Goal: Use online tool/utility: Utilize a website feature to perform a specific function

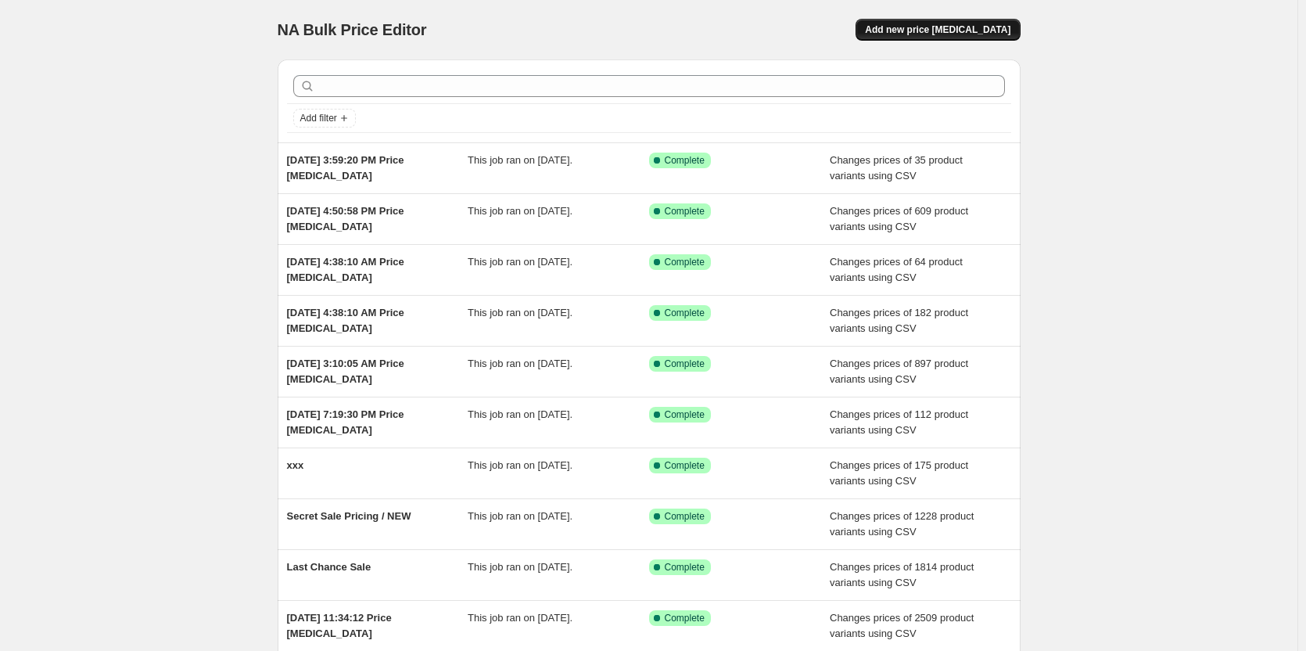
click at [936, 26] on span "Add new price change job" at bounding box center [938, 29] width 146 height 13
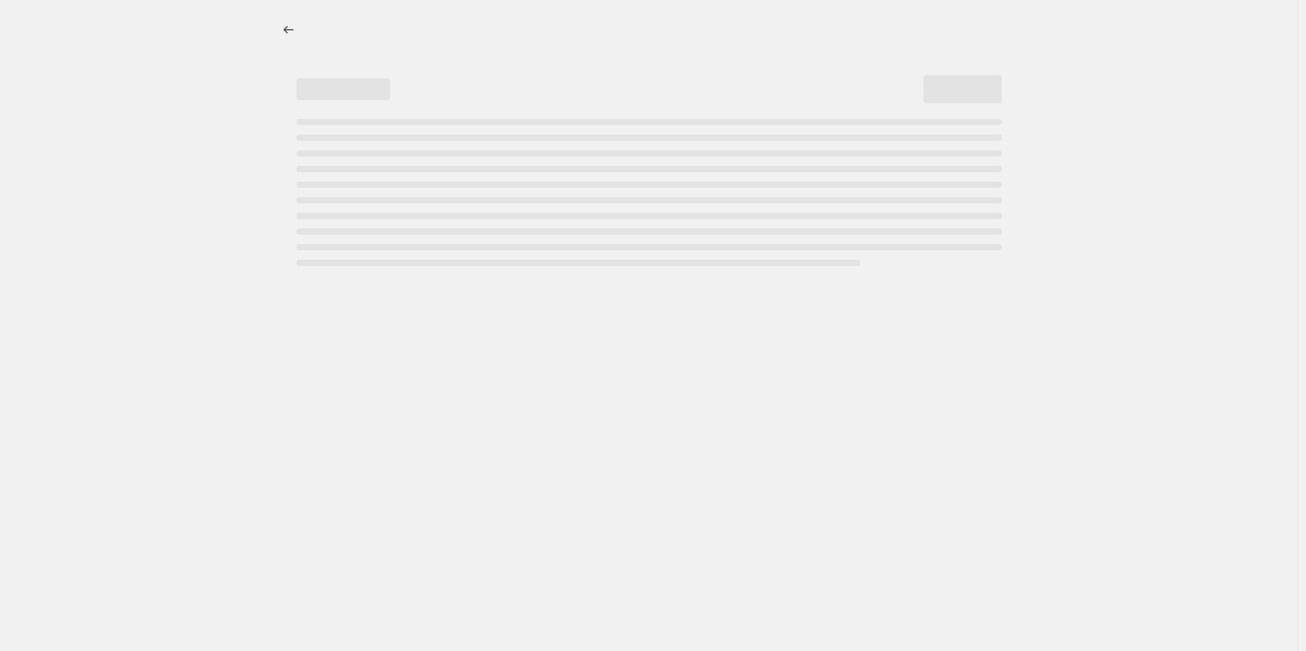
select select "percentage"
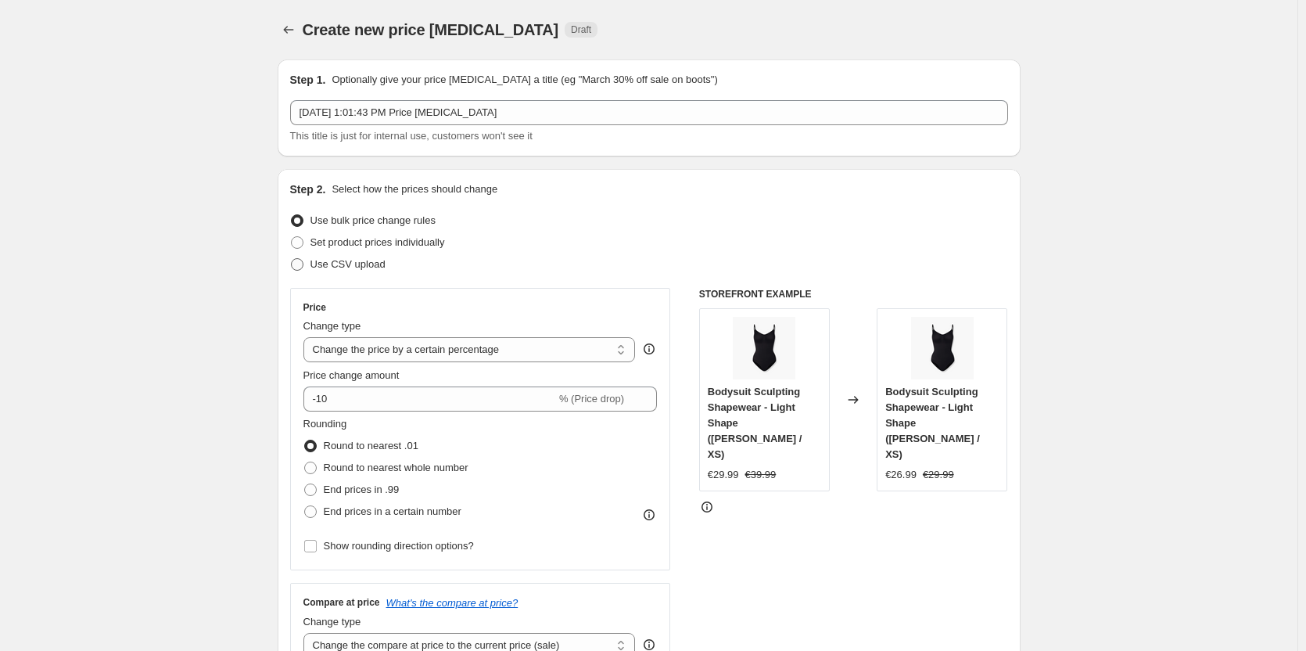
click at [302, 260] on span at bounding box center [297, 264] width 13 height 13
click at [292, 259] on input "Use CSV upload" at bounding box center [291, 258] width 1 height 1
radio input "true"
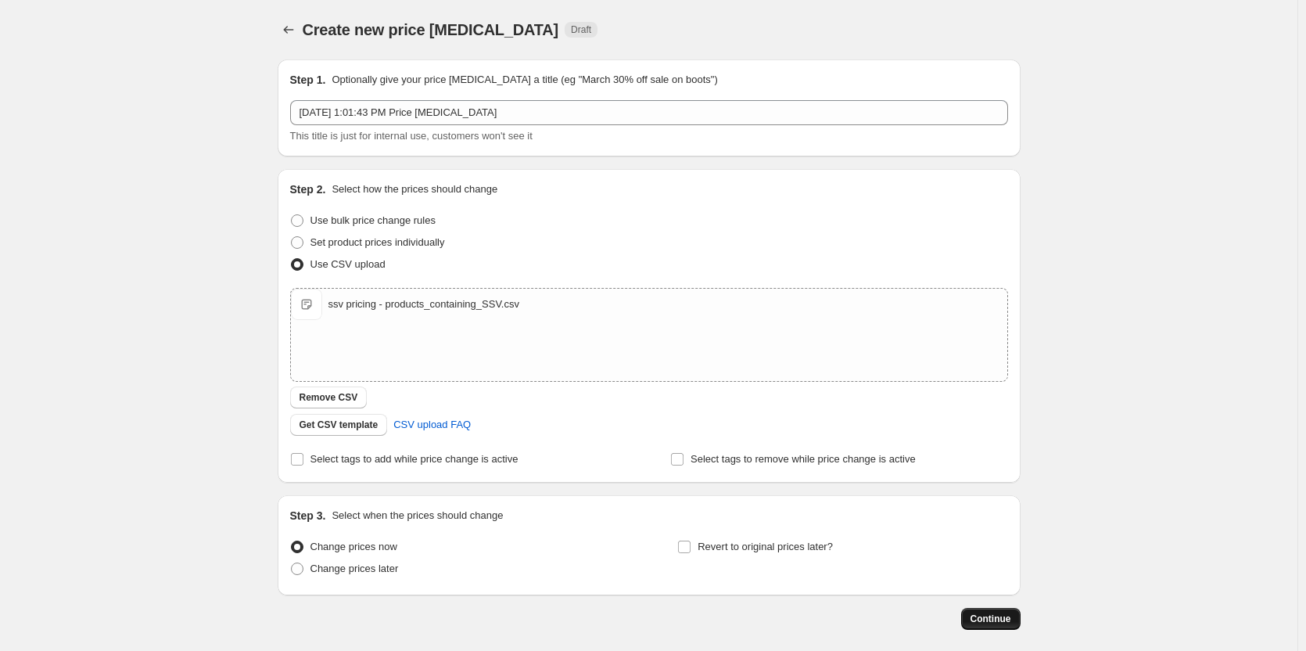
click at [1008, 623] on span "Continue" at bounding box center [991, 619] width 41 height 13
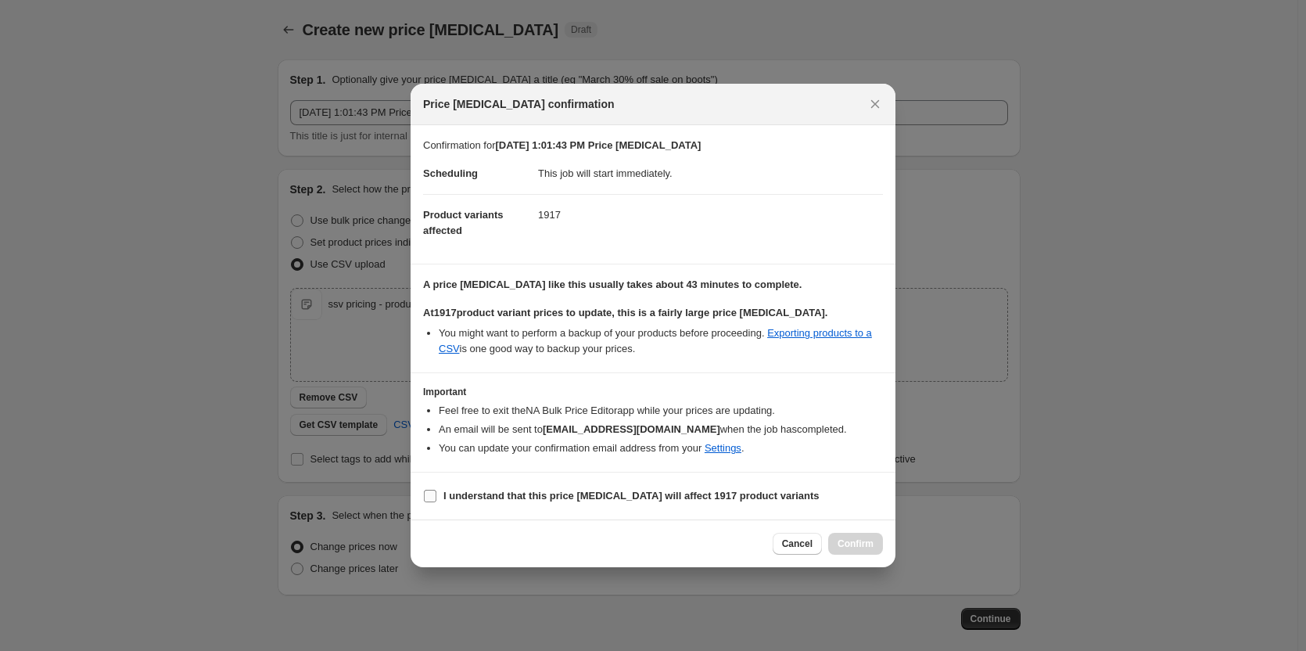
drag, startPoint x: 512, startPoint y: 497, endPoint x: 524, endPoint y: 504, distance: 14.4
click at [512, 497] on b "I understand that this price change job will affect 1917 product variants" at bounding box center [632, 496] width 376 height 12
click at [437, 497] on input "I understand that this price change job will affect 1917 product variants" at bounding box center [430, 496] width 13 height 13
checkbox input "true"
click at [848, 539] on span "Confirm" at bounding box center [856, 543] width 36 height 13
